Goal: Transaction & Acquisition: Book appointment/travel/reservation

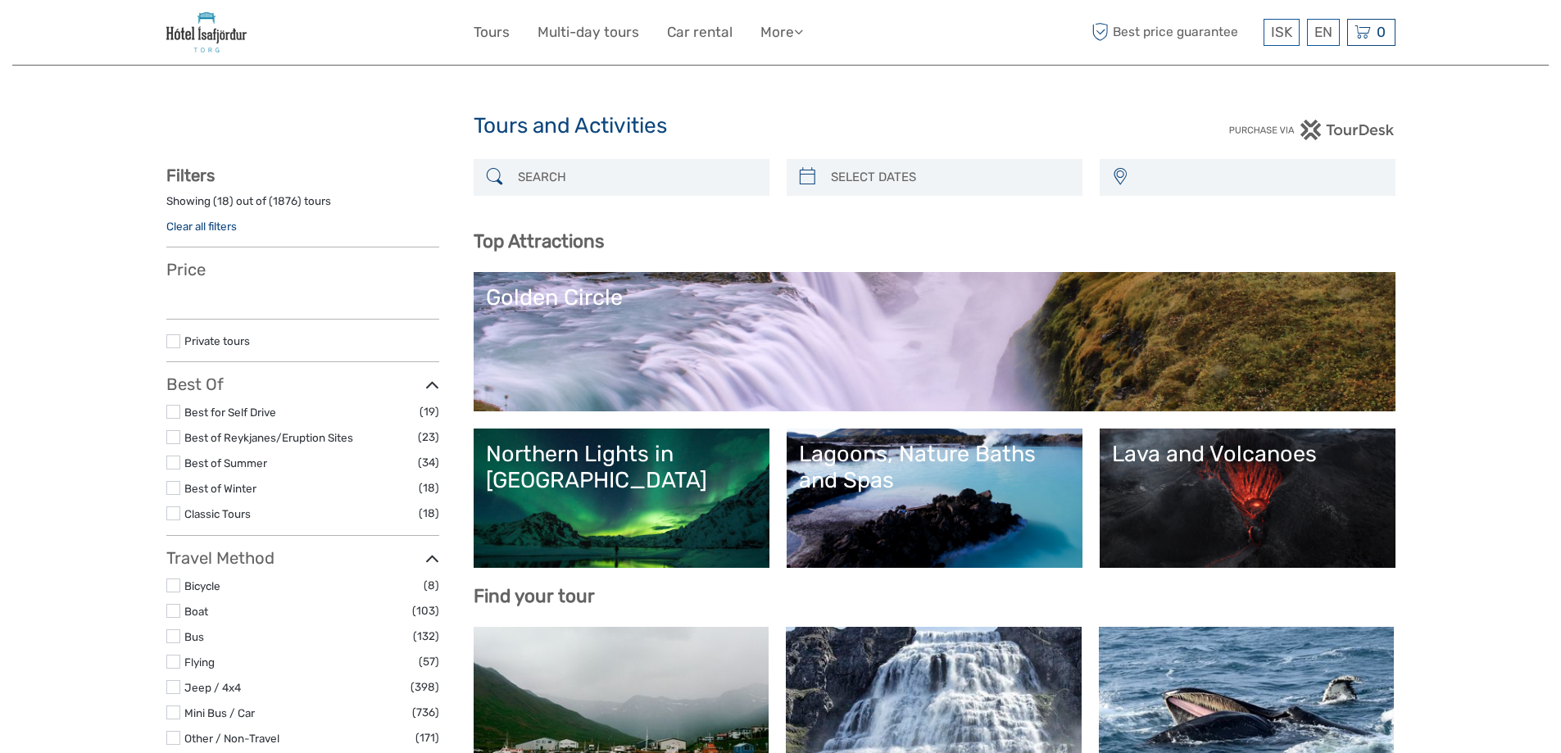
select select
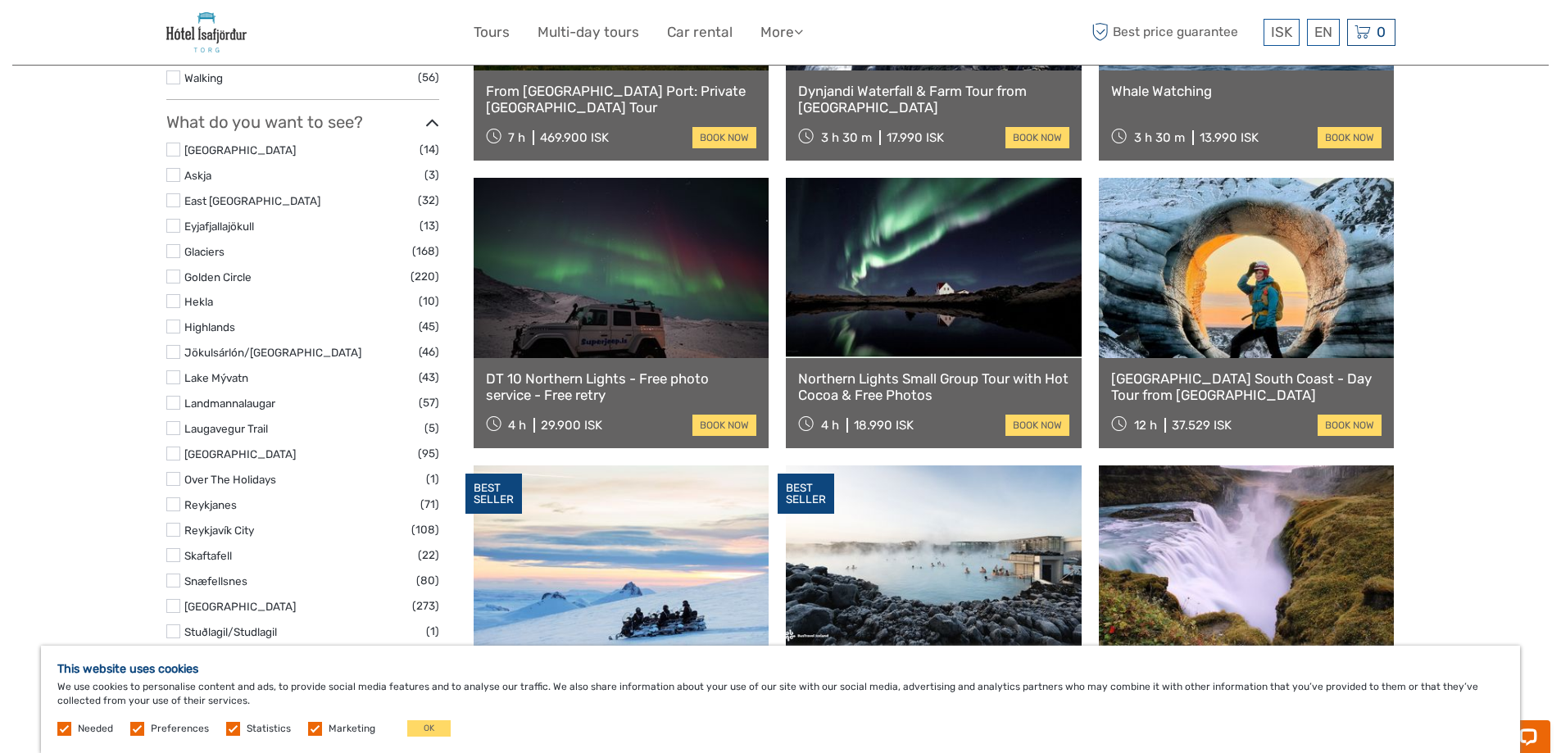
scroll to position [738, 0]
click at [872, 386] on link "Northern Lights Small Group Tour with Hot Cocoa & Free Photos" at bounding box center [933, 387] width 271 height 34
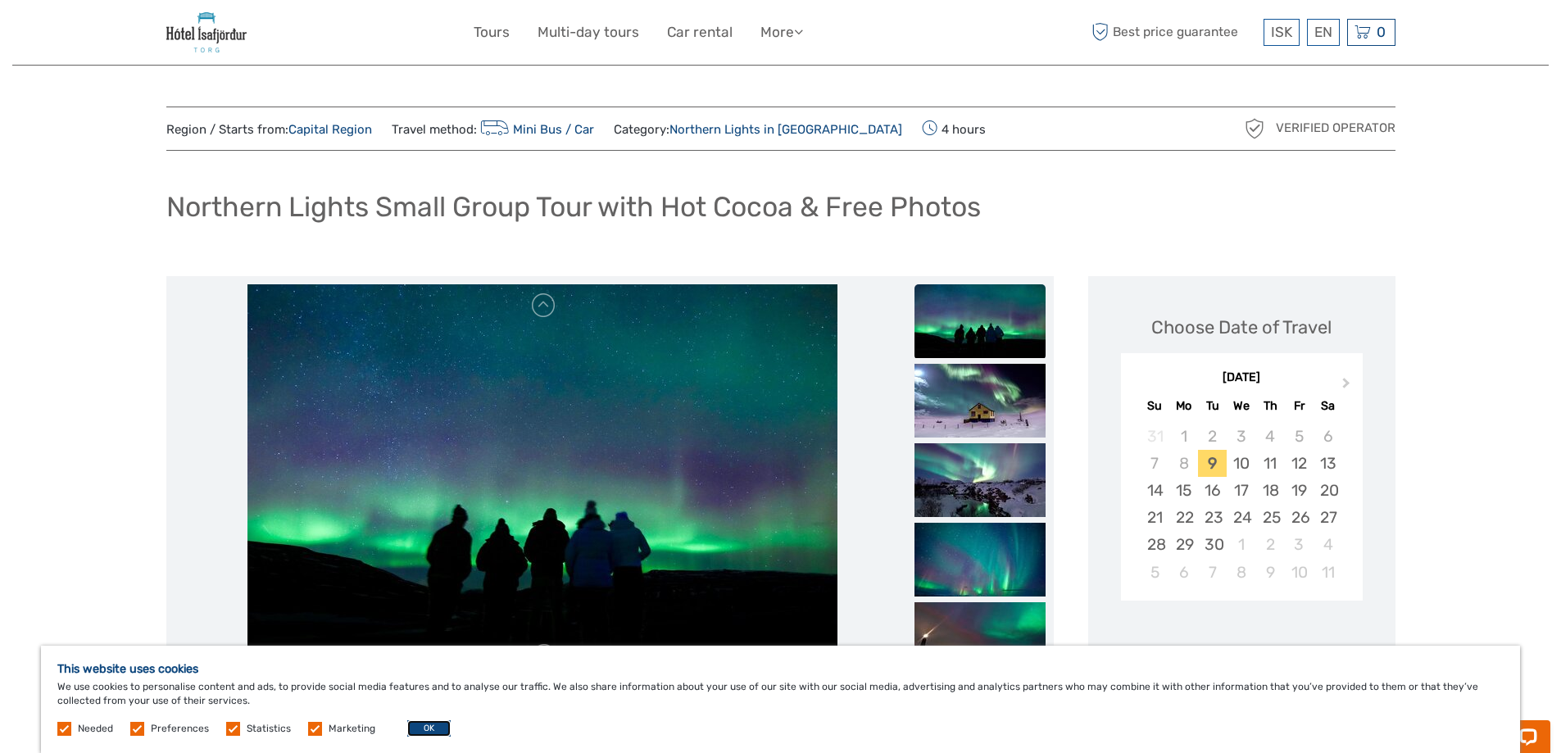
click at [420, 725] on button "OK" at bounding box center [428, 728] width 43 height 16
